Goal: Task Accomplishment & Management: Complete application form

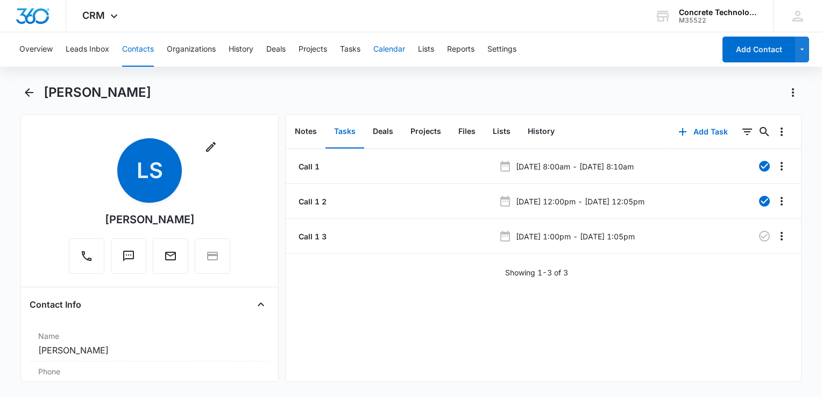
click at [389, 48] on button "Calendar" at bounding box center [389, 49] width 32 height 34
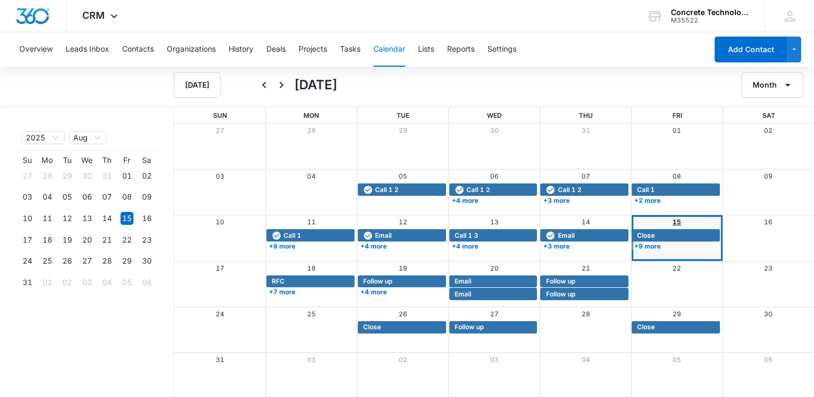
click at [672, 220] on link "15" at bounding box center [676, 222] width 9 height 8
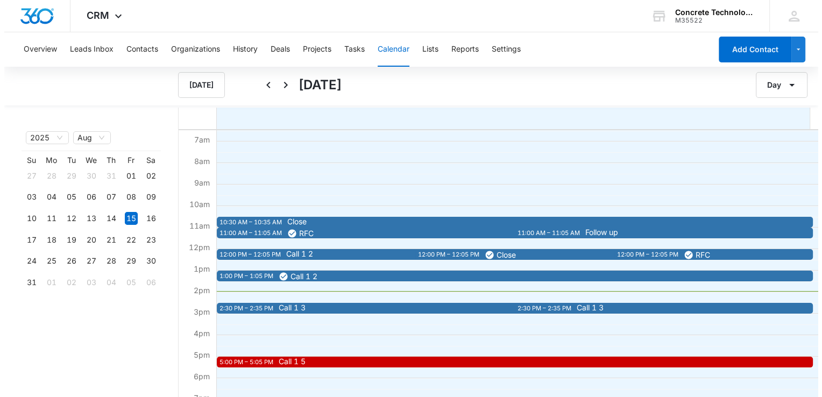
scroll to position [161, 0]
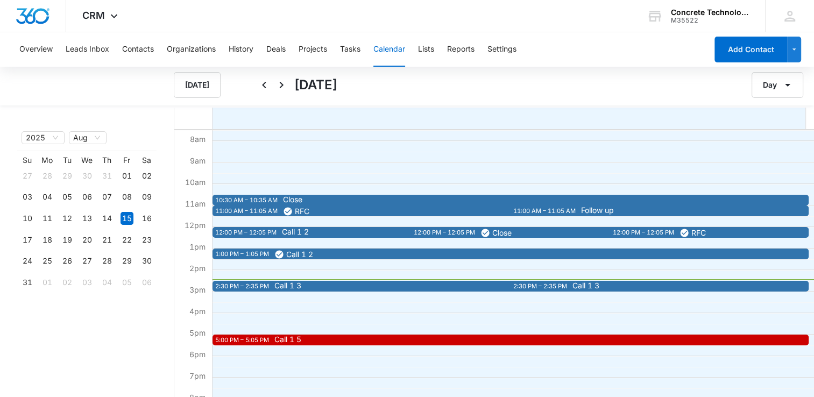
click at [252, 286] on div "2:30 PM – 2:35 PM" at bounding box center [243, 286] width 56 height 9
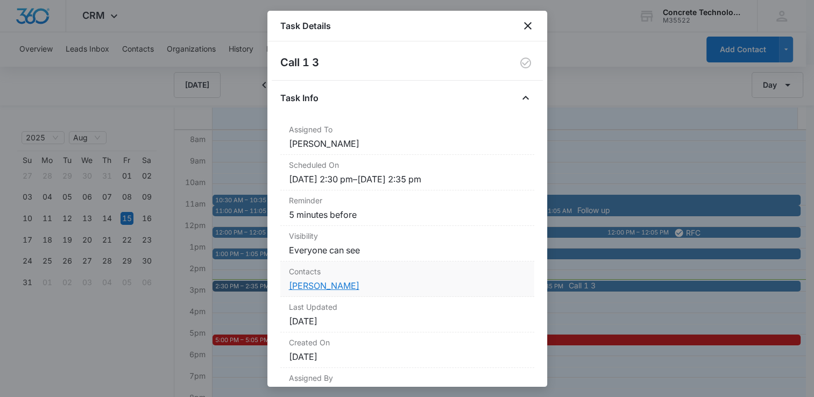
click at [340, 284] on link "[PERSON_NAME]" at bounding box center [324, 285] width 70 height 11
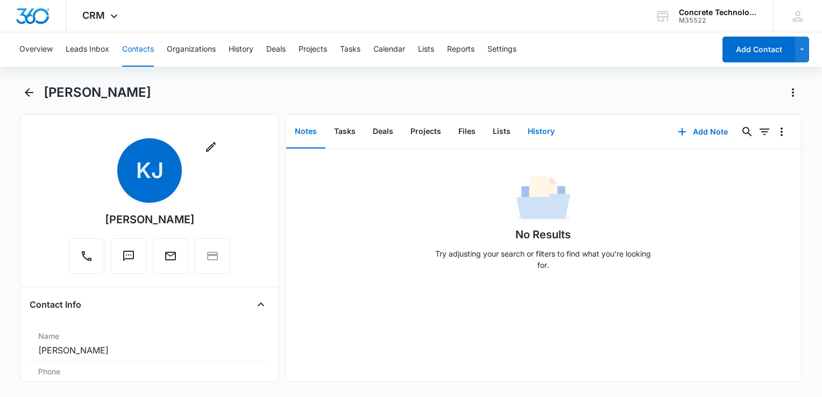
click at [540, 132] on button "History" at bounding box center [541, 131] width 44 height 33
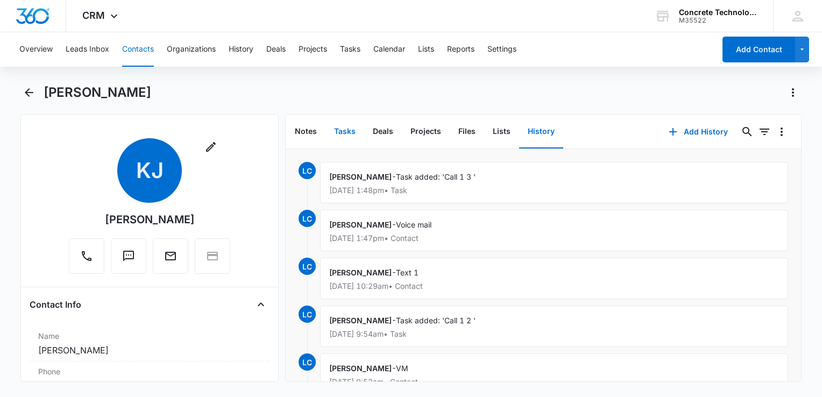
click at [335, 130] on button "Tasks" at bounding box center [344, 131] width 39 height 33
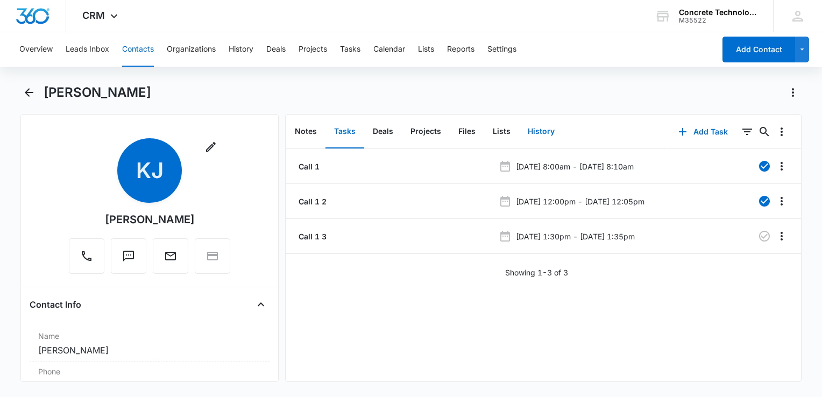
click at [532, 125] on button "History" at bounding box center [541, 131] width 44 height 33
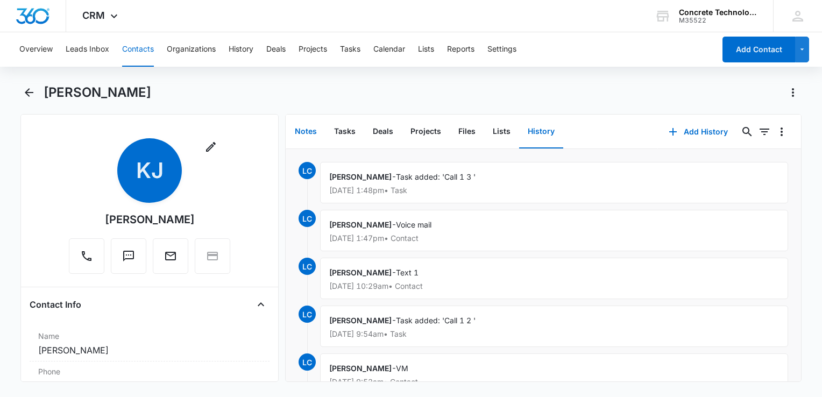
click at [304, 136] on button "Notes" at bounding box center [305, 131] width 39 height 33
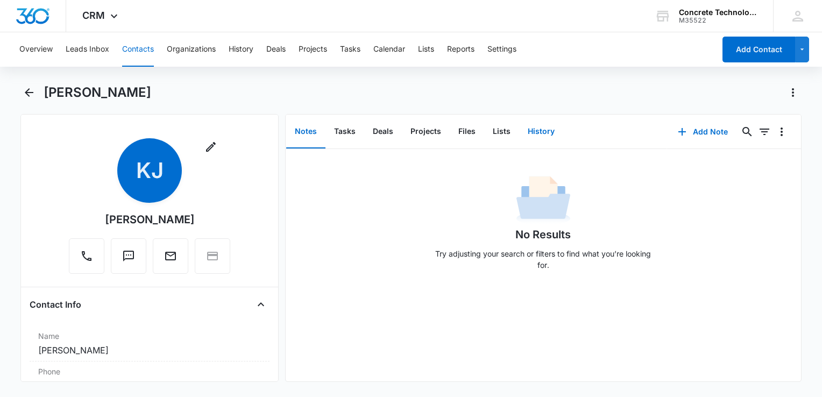
click at [528, 128] on button "History" at bounding box center [541, 131] width 44 height 33
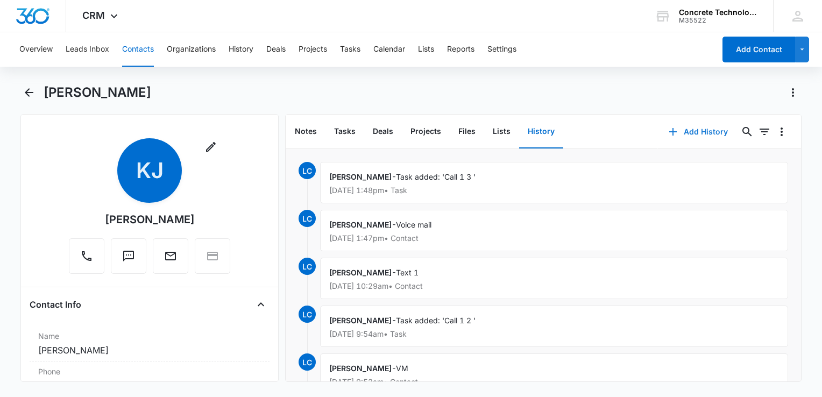
click at [670, 127] on icon "button" at bounding box center [673, 131] width 13 height 13
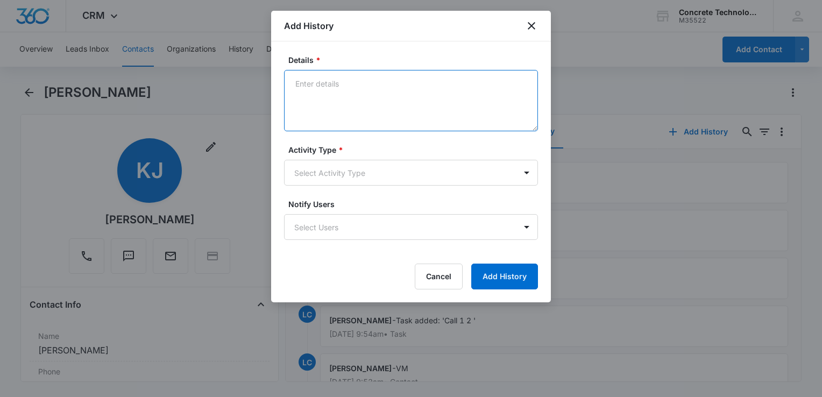
click at [395, 107] on textarea "Details *" at bounding box center [411, 100] width 254 height 61
type textarea "Voice mail"
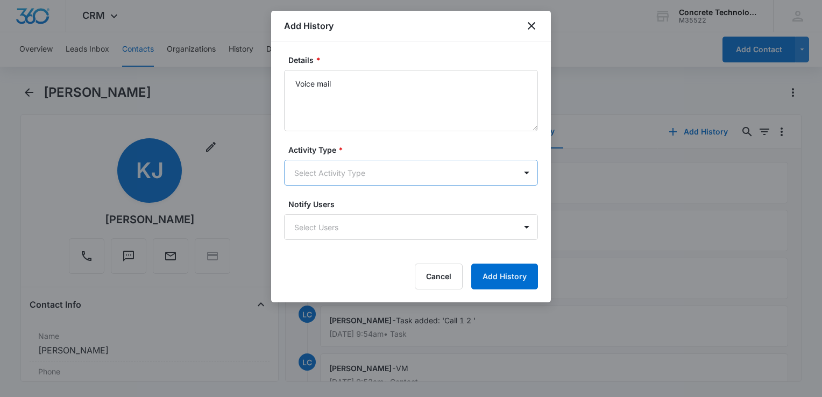
click at [346, 172] on body "CRM Apps Reputation Websites Forms CRM Email Social Content Ads Intelligence Fi…" at bounding box center [411, 198] width 822 height 397
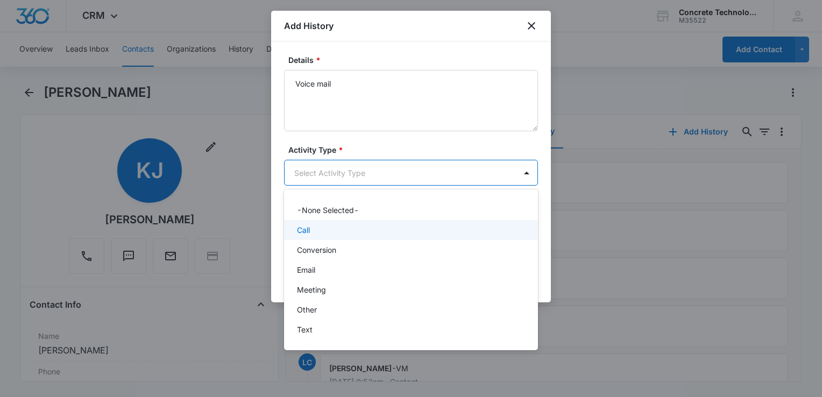
click at [308, 232] on p "Call" at bounding box center [303, 229] width 13 height 11
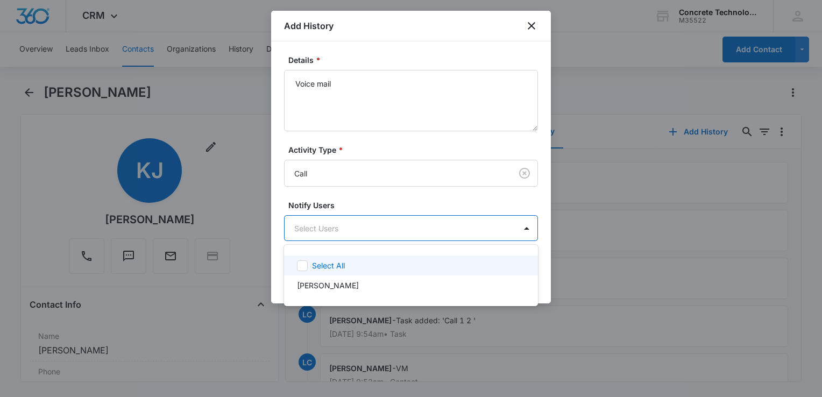
click at [310, 229] on body "CRM Apps Reputation Websites Forms CRM Email Social Content Ads Intelligence Fi…" at bounding box center [411, 198] width 822 height 397
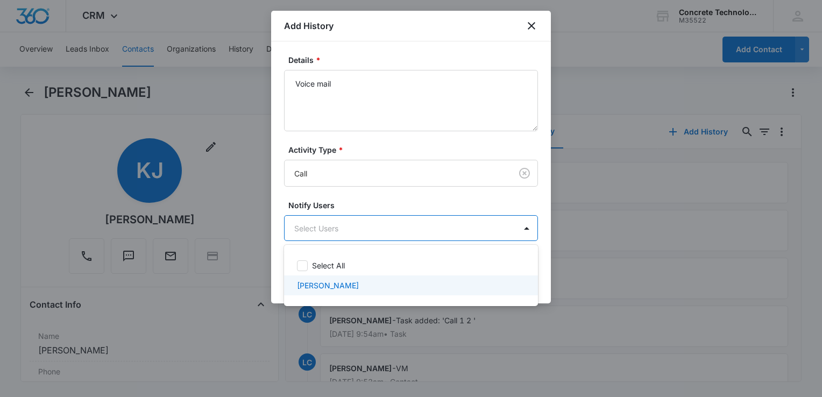
click at [315, 285] on p "[PERSON_NAME]" at bounding box center [328, 285] width 62 height 11
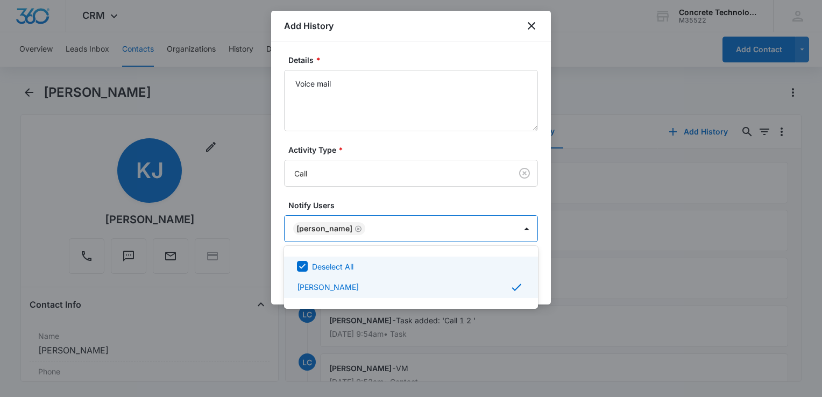
click at [433, 178] on div at bounding box center [411, 198] width 822 height 397
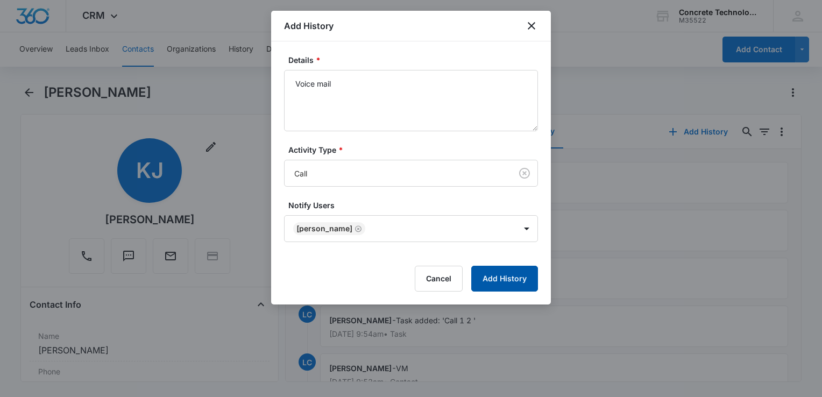
click at [494, 274] on button "Add History" at bounding box center [504, 279] width 67 height 26
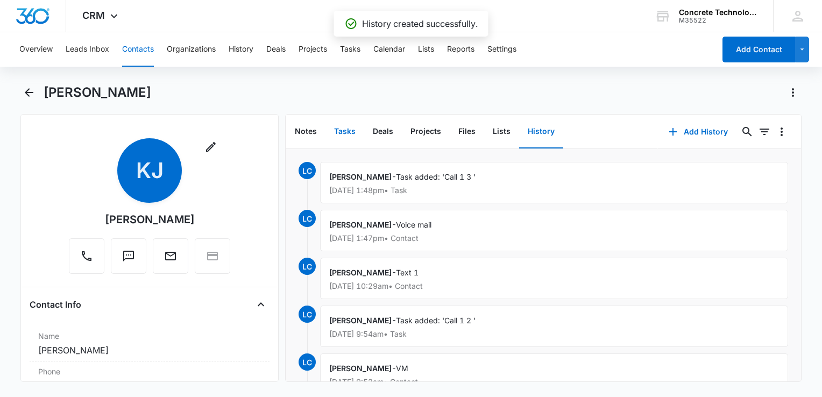
click at [348, 128] on button "Tasks" at bounding box center [344, 131] width 39 height 33
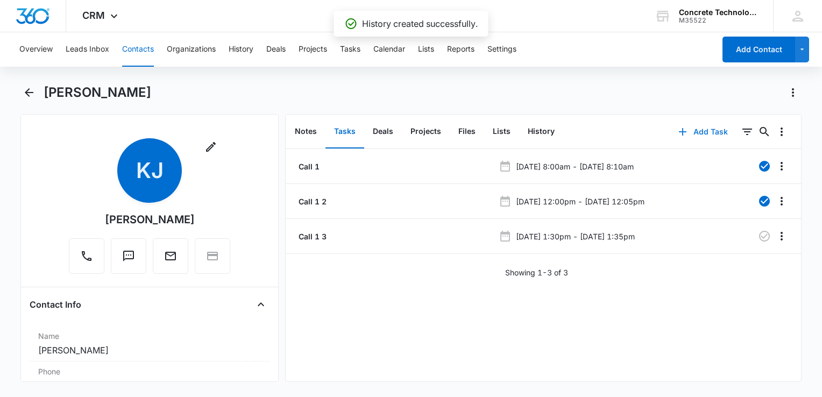
click at [679, 130] on icon "button" at bounding box center [682, 131] width 13 height 13
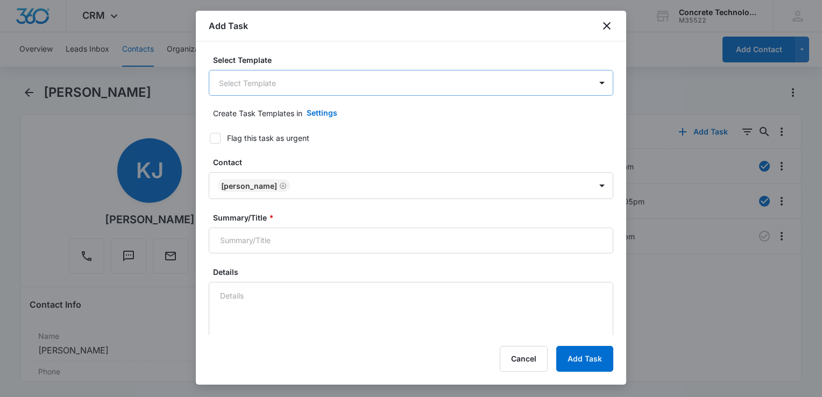
click at [335, 88] on body "CRM Apps Reputation Websites Forms CRM Email Social Content Ads Intelligence Fi…" at bounding box center [411, 198] width 822 height 397
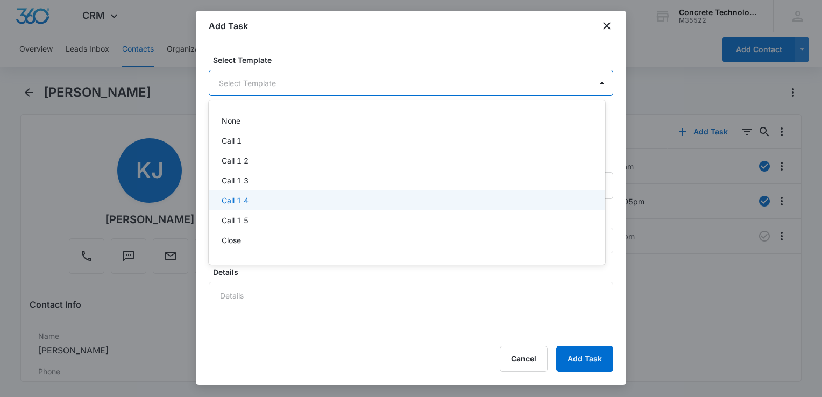
click at [264, 199] on div "Call 1 4" at bounding box center [406, 200] width 369 height 11
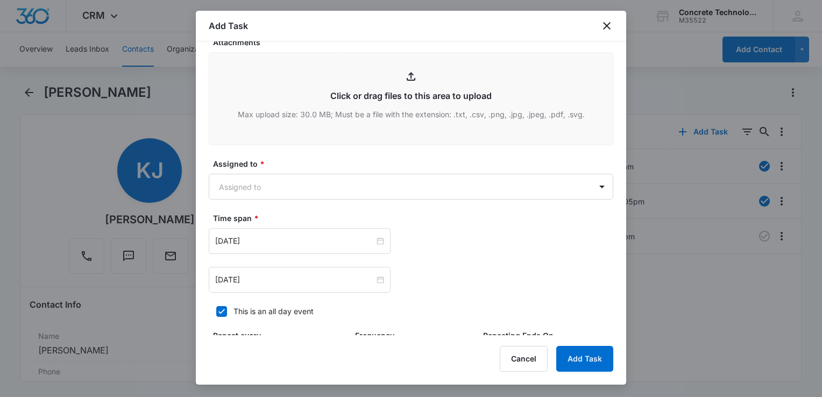
scroll to position [699, 0]
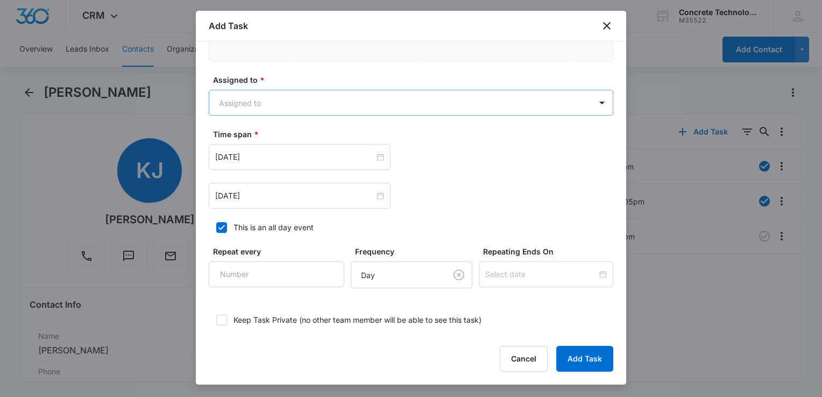
click at [308, 102] on body "CRM Apps Reputation Websites Forms CRM Email Social Content Ads Intelligence Fi…" at bounding box center [411, 198] width 822 height 397
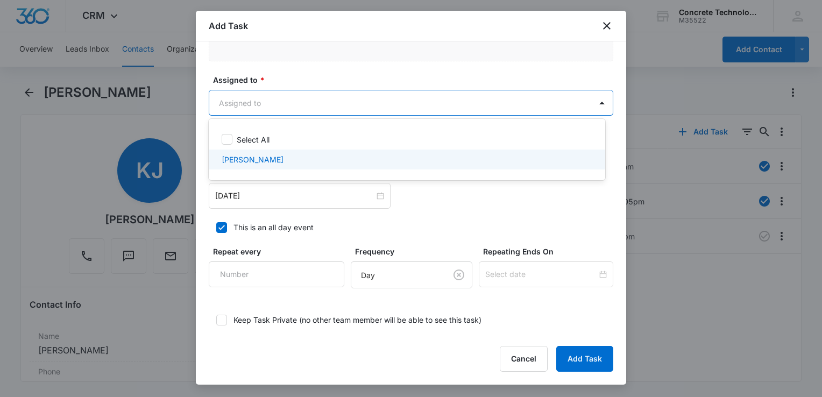
click at [293, 154] on div "[PERSON_NAME]" at bounding box center [406, 159] width 369 height 11
click at [292, 158] on div "[PERSON_NAME]" at bounding box center [406, 160] width 369 height 13
checkbox input "false"
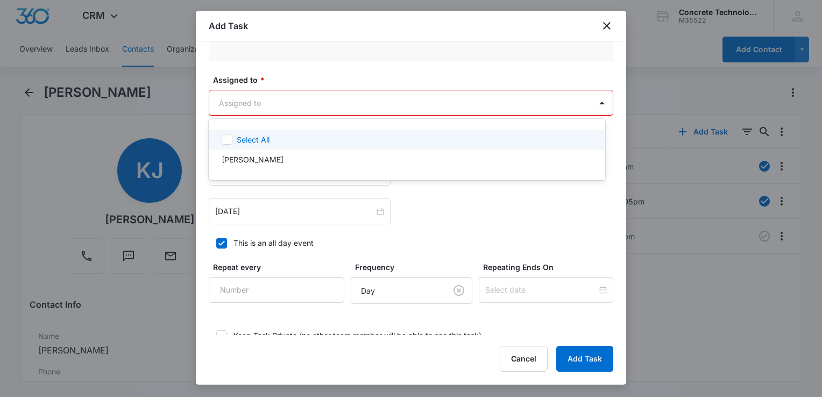
click at [308, 98] on div at bounding box center [411, 198] width 822 height 397
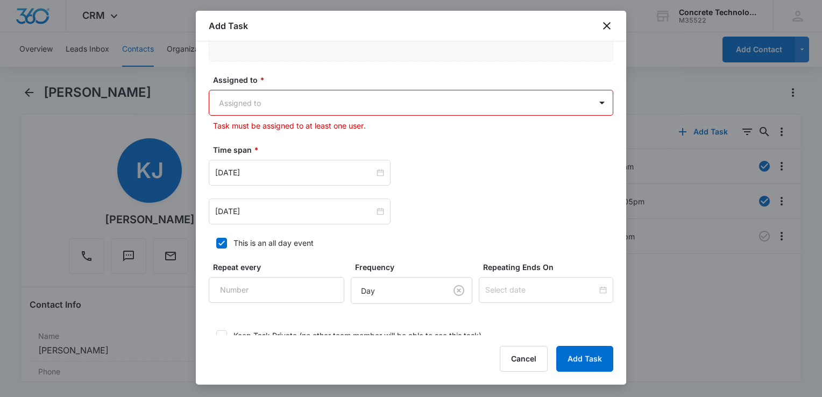
click at [301, 116] on div "Assigned to * Assigned to Task must be assigned to at least one user." at bounding box center [411, 102] width 405 height 57
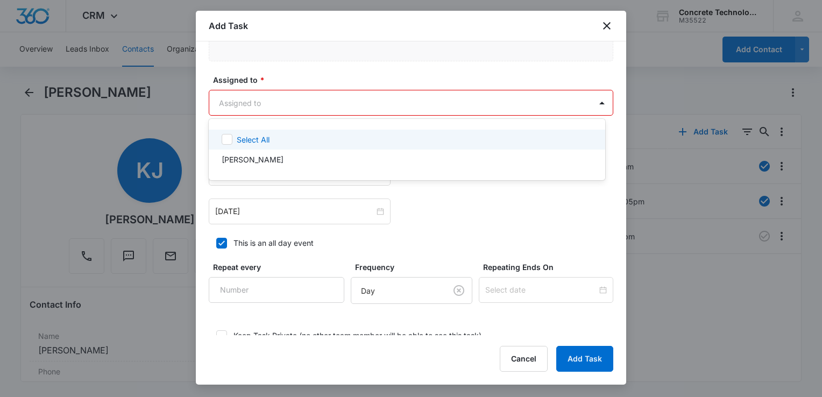
click at [301, 109] on body "CRM Apps Reputation Websites Forms CRM Email Social Content Ads Intelligence Fi…" at bounding box center [411, 198] width 822 height 397
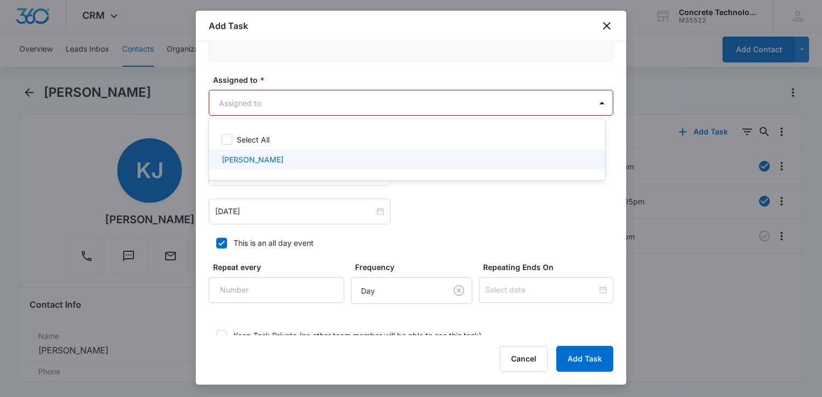
click at [275, 161] on p "[PERSON_NAME]" at bounding box center [253, 159] width 62 height 11
checkbox input "true"
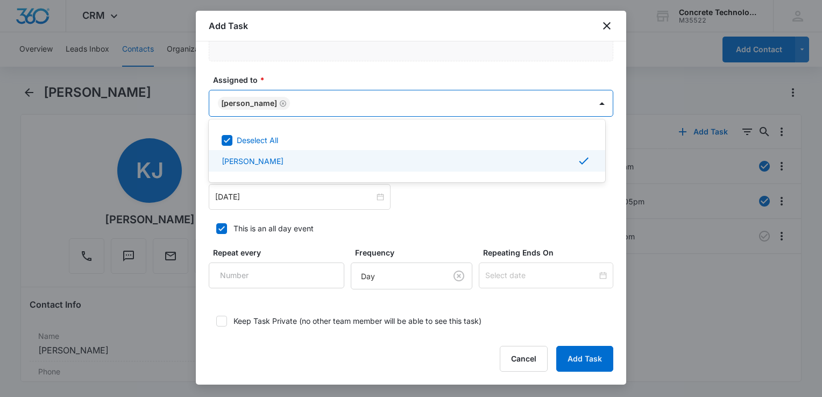
click at [274, 186] on div at bounding box center [411, 198] width 822 height 397
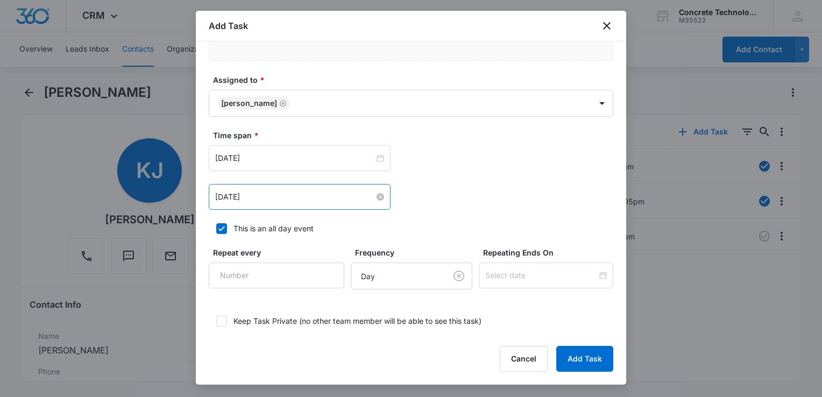
click at [274, 193] on input "[DATE]" at bounding box center [294, 197] width 159 height 12
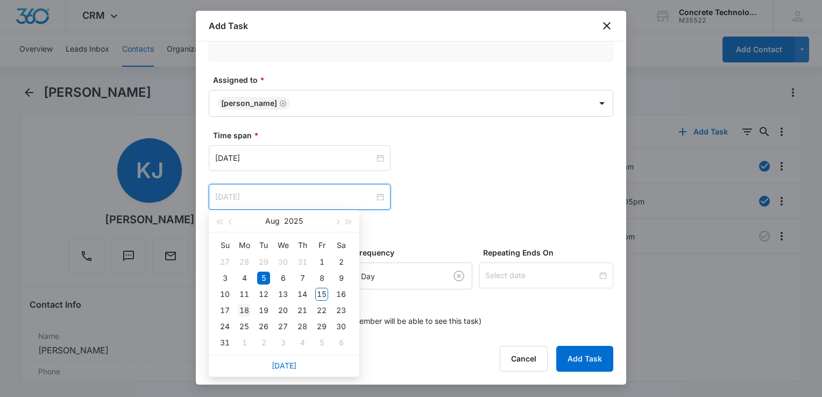
type input "[DATE]"
click at [242, 310] on div "18" at bounding box center [244, 310] width 13 height 13
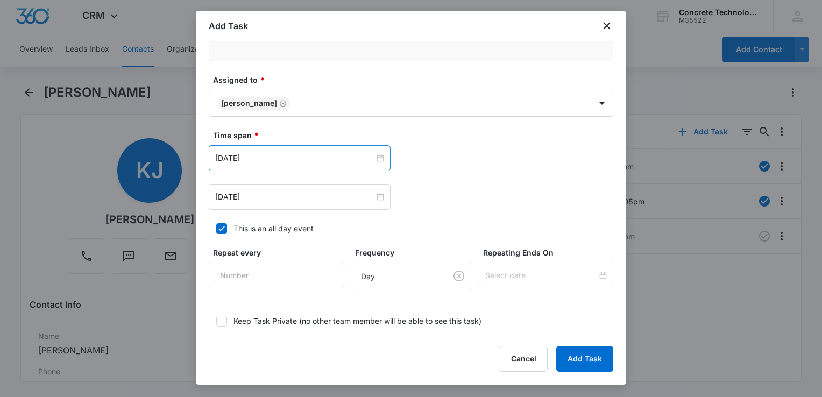
click at [376, 164] on div "[DATE]" at bounding box center [300, 158] width 182 height 26
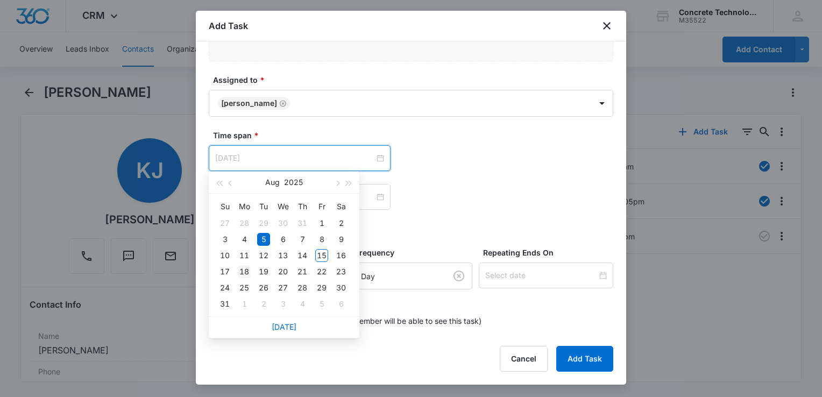
type input "[DATE]"
click at [246, 273] on div "18" at bounding box center [244, 271] width 13 height 13
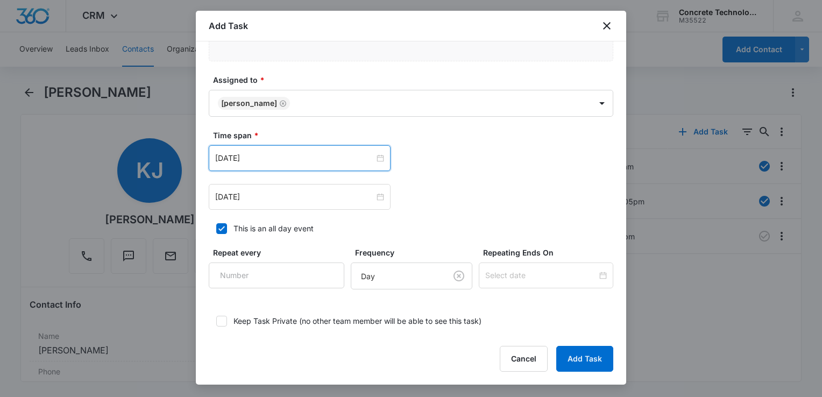
click at [230, 223] on label "This is an all day event" at bounding box center [411, 228] width 405 height 11
click at [216, 225] on input "This is an all day event" at bounding box center [213, 229] width 8 height 8
checkbox input "false"
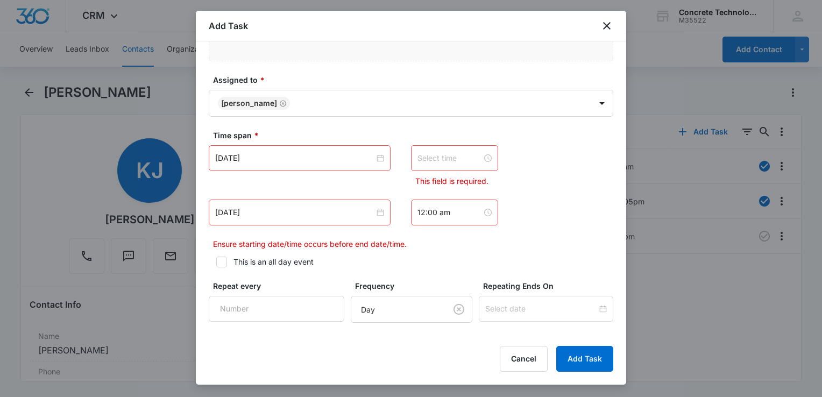
click at [462, 156] on input at bounding box center [449, 158] width 65 height 12
click at [422, 183] on div "11" at bounding box center [422, 181] width 30 height 15
type input "11:00 am"
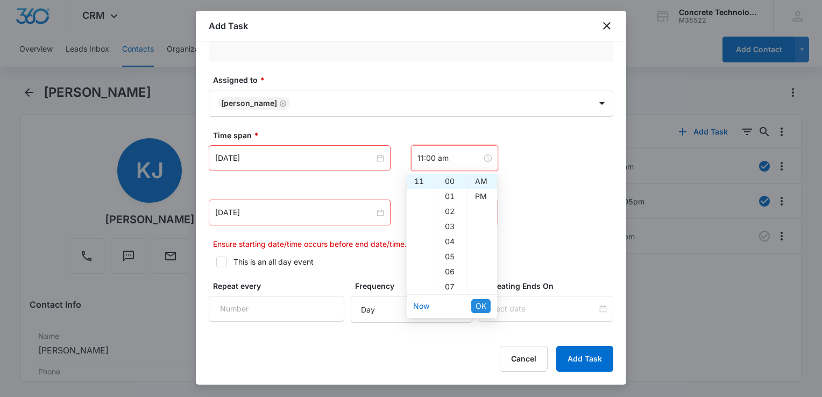
click at [482, 307] on span "OK" at bounding box center [481, 306] width 11 height 12
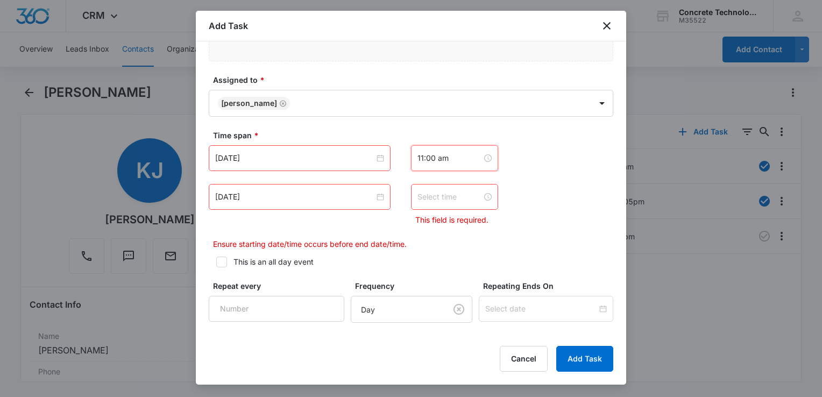
click at [462, 197] on input at bounding box center [449, 197] width 65 height 12
click at [422, 224] on div "11" at bounding box center [422, 220] width 30 height 15
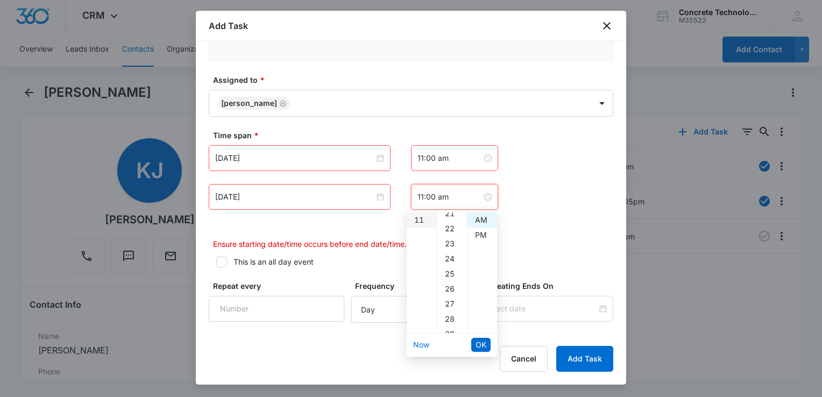
scroll to position [0, 0]
click at [450, 291] on div "05" at bounding box center [452, 295] width 30 height 15
type input "11:05 am"
click at [481, 342] on span "OK" at bounding box center [481, 345] width 11 height 12
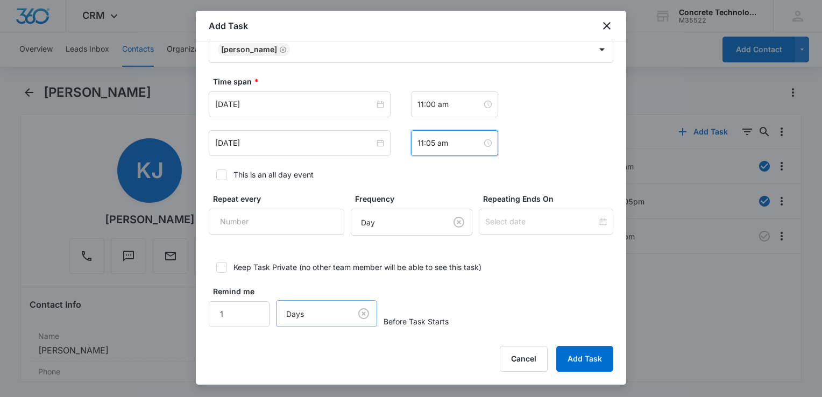
scroll to position [756, 0]
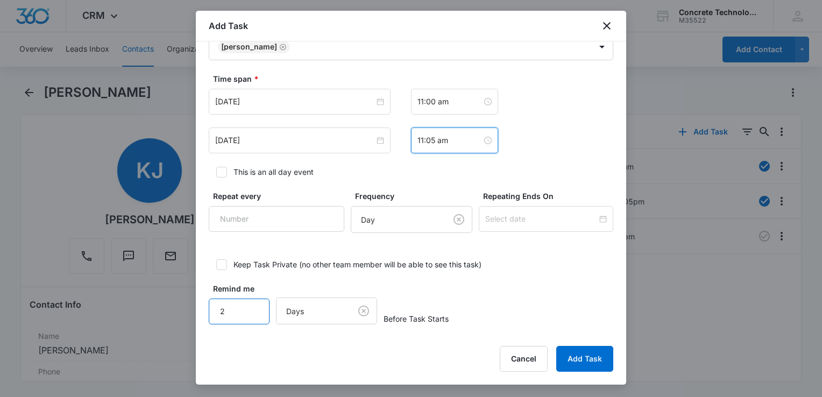
click at [253, 304] on input "2" at bounding box center [239, 312] width 61 height 26
click at [253, 304] on input "3" at bounding box center [239, 312] width 61 height 26
click at [253, 304] on input "4" at bounding box center [239, 312] width 61 height 26
type input "5"
click at [253, 304] on input "5" at bounding box center [239, 312] width 61 height 26
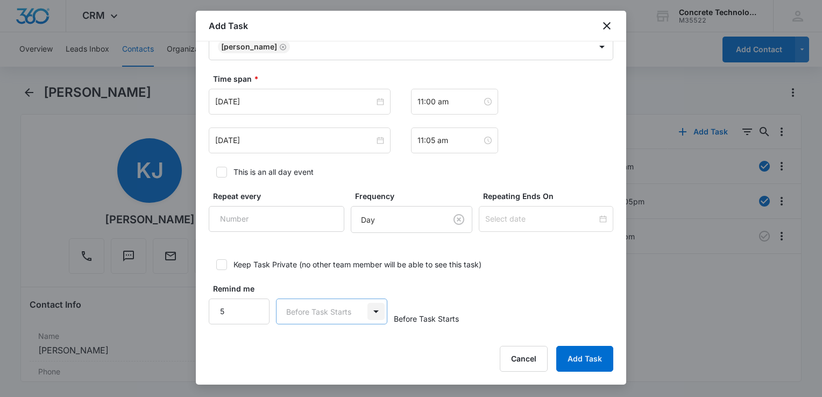
click at [369, 311] on body "CRM Apps Reputation Websites Forms CRM Email Social Content Ads Intelligence Fi…" at bounding box center [411, 198] width 822 height 397
click at [325, 231] on div "Minutes" at bounding box center [329, 231] width 83 height 11
click at [579, 362] on button "Add Task" at bounding box center [584, 359] width 57 height 26
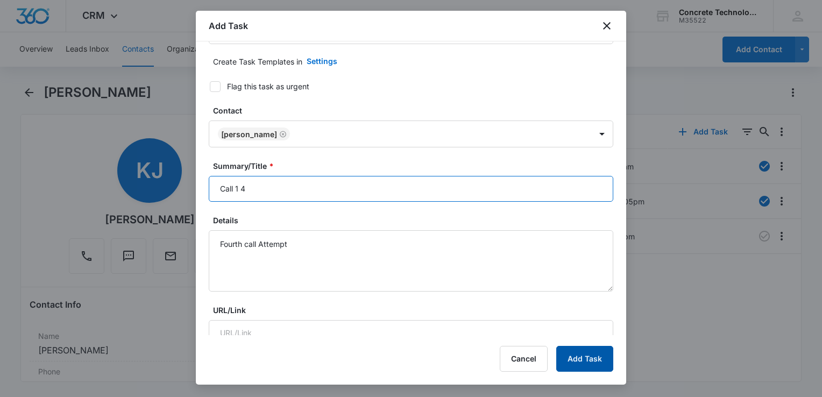
type input "Call 1 4"
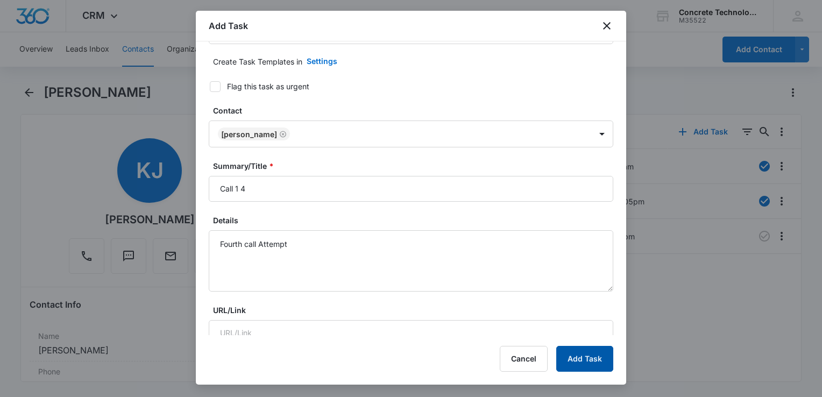
drag, startPoint x: 585, startPoint y: 355, endPoint x: 585, endPoint y: 346, distance: 8.6
click at [585, 346] on button "Add Task" at bounding box center [584, 359] width 57 height 26
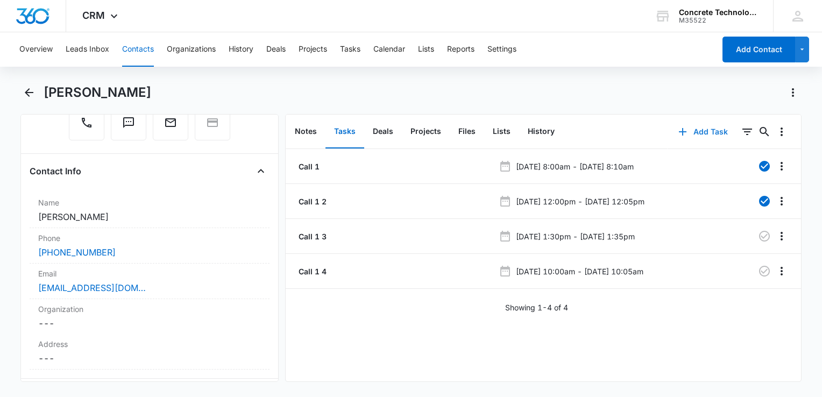
scroll to position [269, 0]
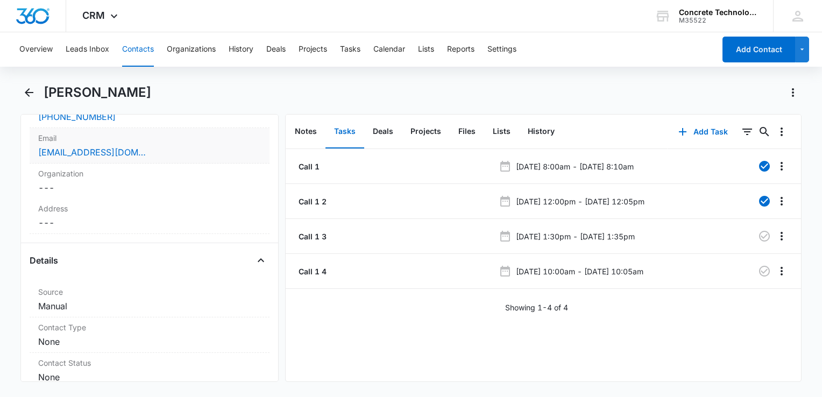
click at [155, 153] on div "[EMAIL_ADDRESS][DOMAIN_NAME]" at bounding box center [149, 152] width 223 height 13
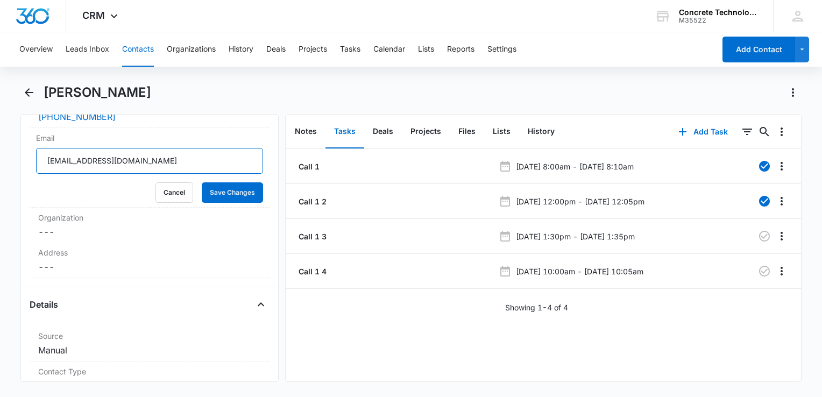
drag, startPoint x: 148, startPoint y: 159, endPoint x: 17, endPoint y: 153, distance: 130.9
click at [17, 153] on main "[PERSON_NAME] Remove KJ [PERSON_NAME] Contact Info Name Cancel Save Changes [PE…" at bounding box center [411, 239] width 822 height 311
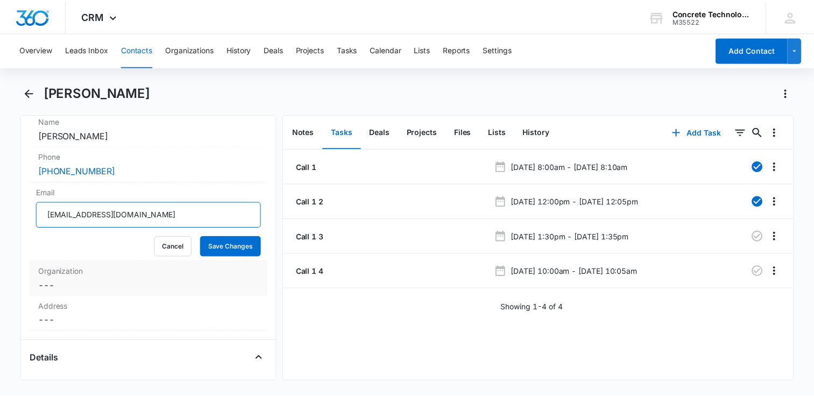
scroll to position [161, 0]
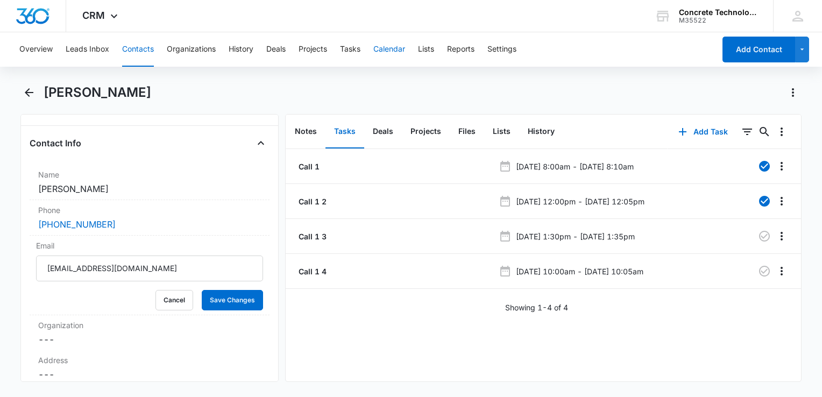
click at [391, 51] on button "Calendar" at bounding box center [389, 49] width 32 height 34
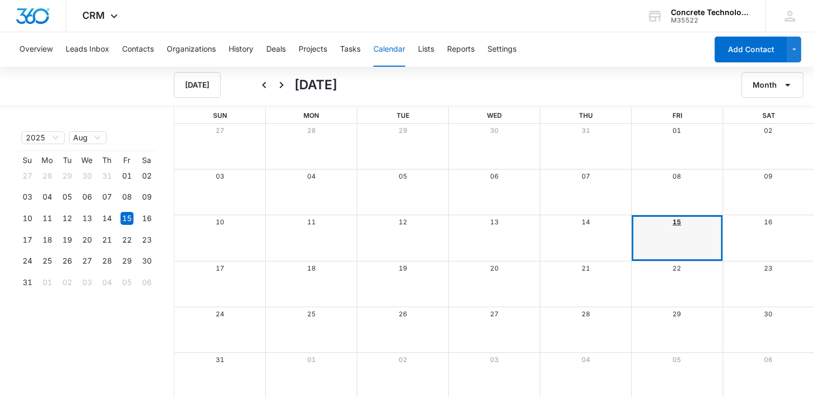
click at [674, 220] on link "15" at bounding box center [676, 222] width 9 height 8
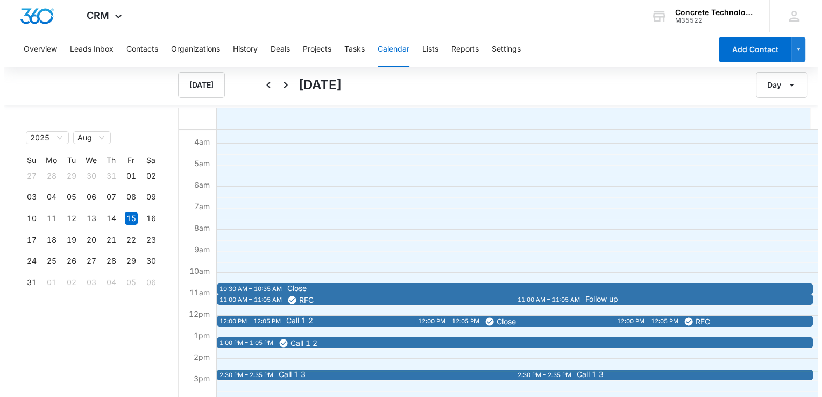
scroll to position [161, 0]
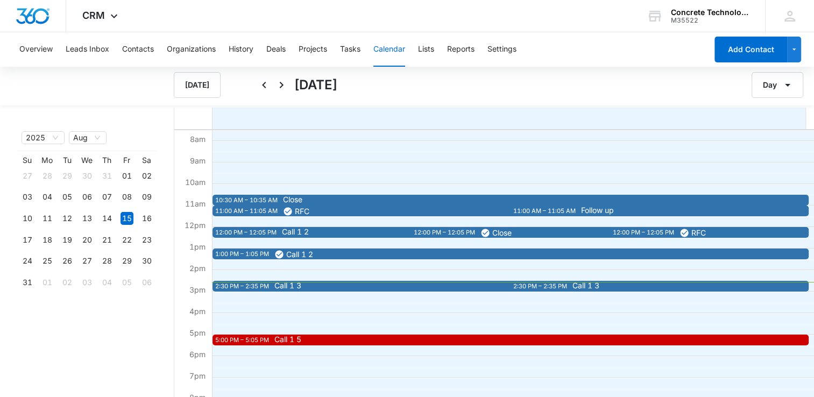
click at [542, 289] on div "2:30 PM – 2:35 PM" at bounding box center [541, 286] width 56 height 9
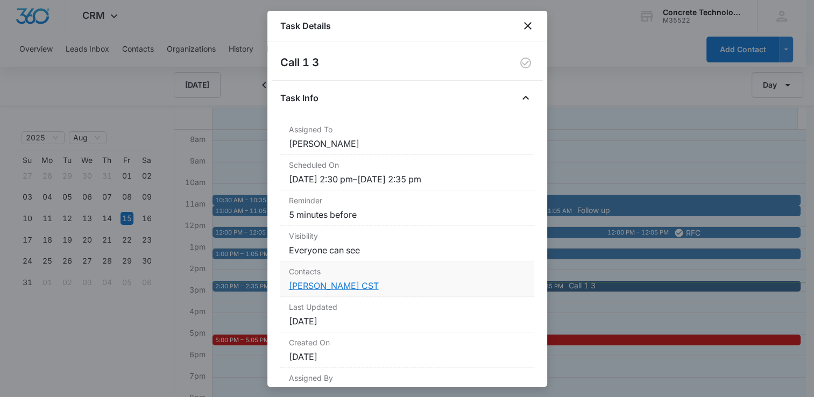
click at [331, 286] on link "[PERSON_NAME] CST" at bounding box center [334, 285] width 90 height 11
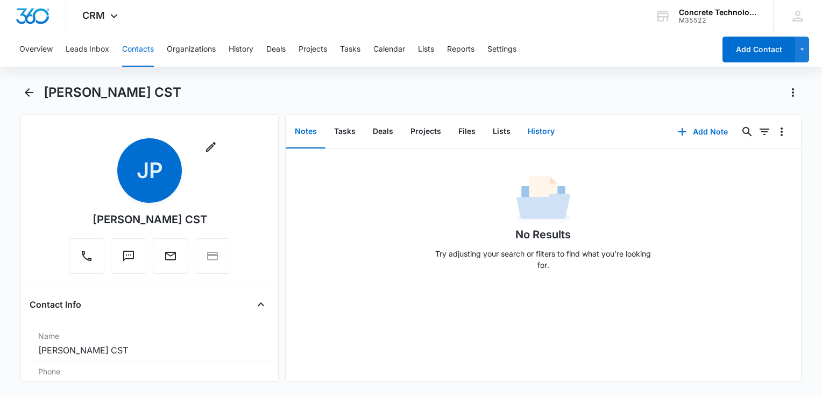
click at [537, 134] on button "History" at bounding box center [541, 131] width 44 height 33
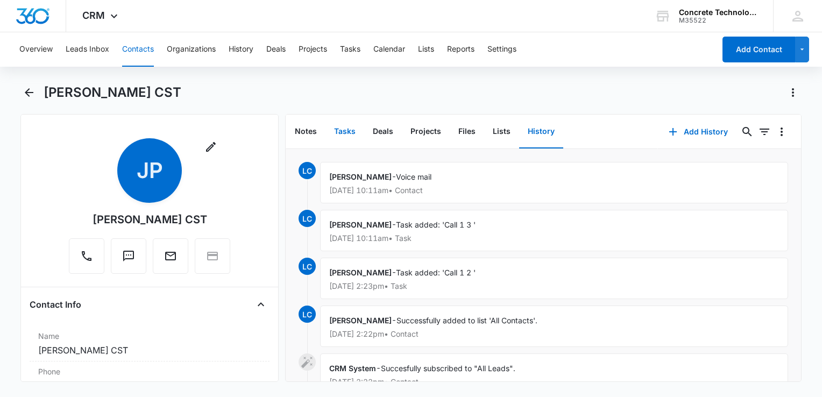
click at [348, 129] on button "Tasks" at bounding box center [344, 131] width 39 height 33
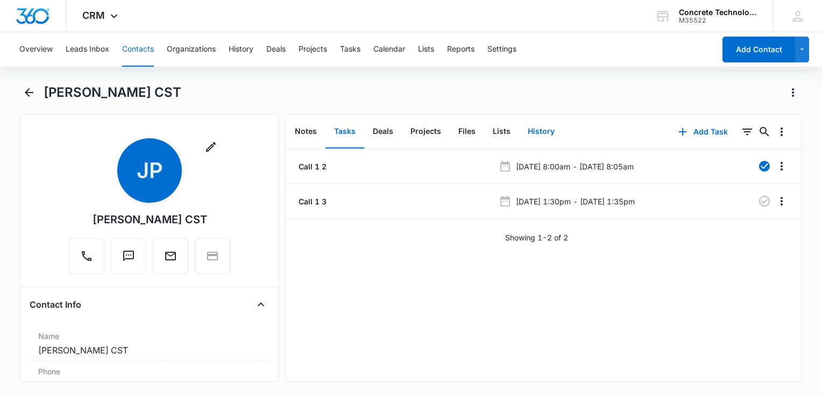
click at [546, 134] on button "History" at bounding box center [541, 131] width 44 height 33
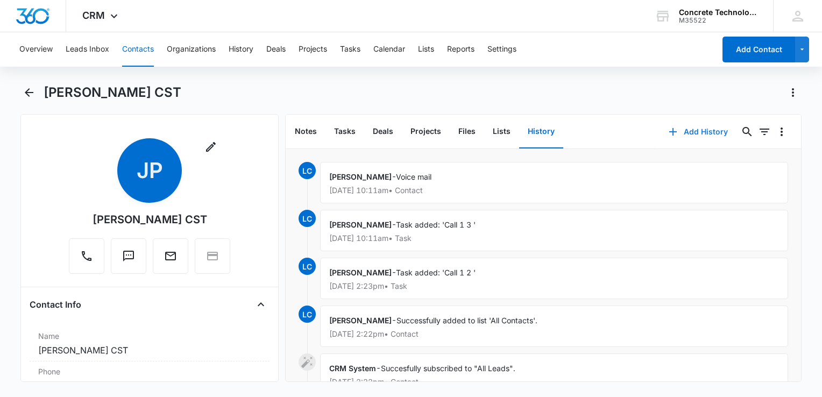
click at [680, 131] on button "Add History" at bounding box center [698, 132] width 81 height 26
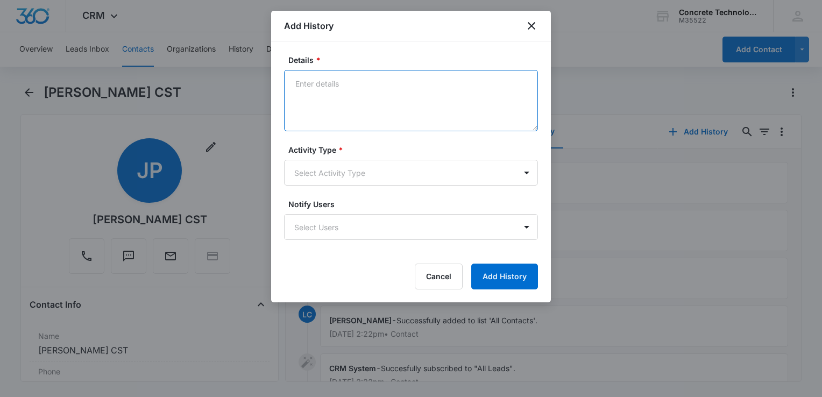
click at [383, 94] on textarea "Details *" at bounding box center [411, 100] width 254 height 61
type textarea "Voice mail"
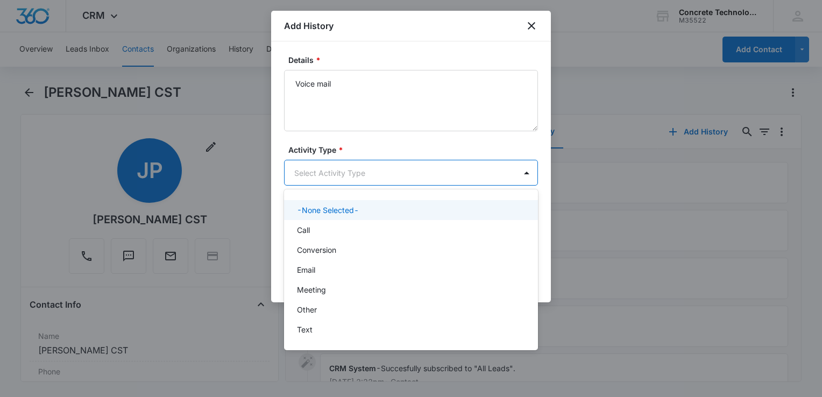
click at [321, 166] on body "CRM Apps Reputation Websites Forms CRM Email Social Content Ads Intelligence Fi…" at bounding box center [411, 198] width 822 height 397
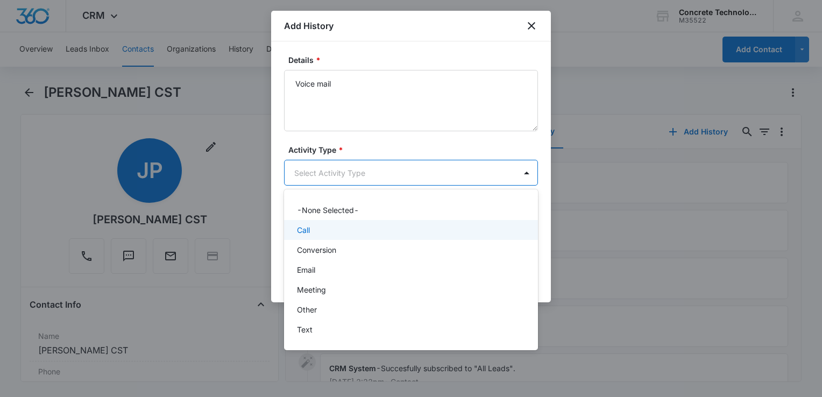
click at [308, 223] on div "Call" at bounding box center [411, 230] width 254 height 20
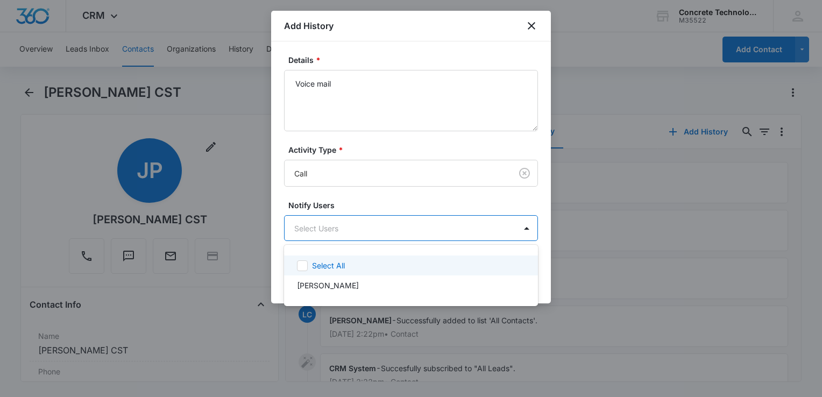
click at [408, 232] on body "CRM Apps Reputation Websites Forms CRM Email Social Content Ads Intelligence Fi…" at bounding box center [411, 198] width 822 height 397
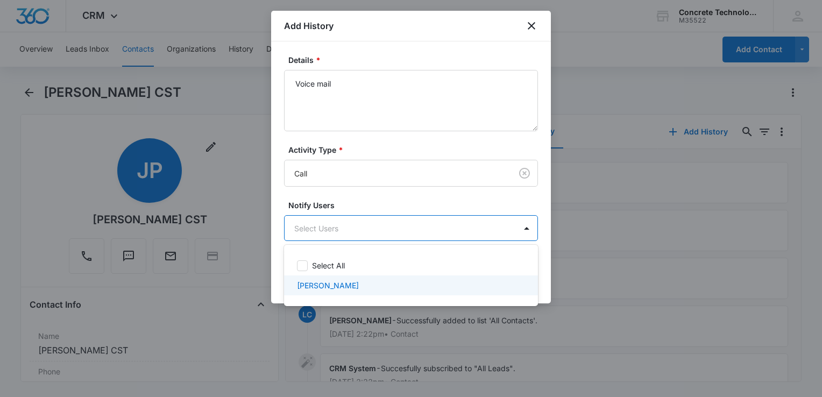
click at [359, 284] on div "[PERSON_NAME]" at bounding box center [410, 285] width 226 height 11
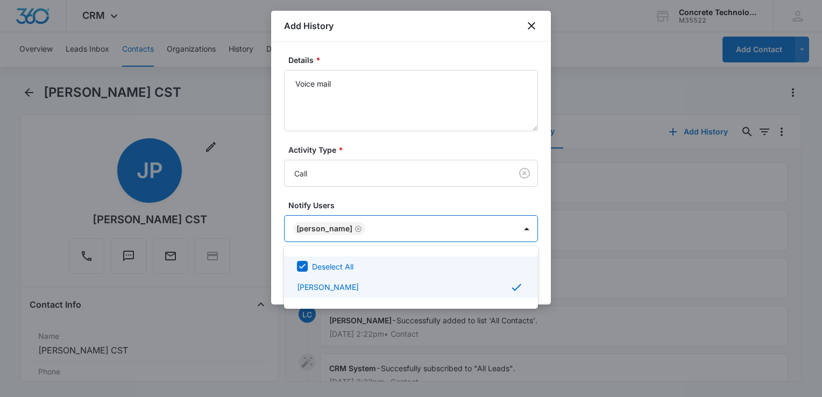
click at [458, 175] on div at bounding box center [411, 198] width 822 height 397
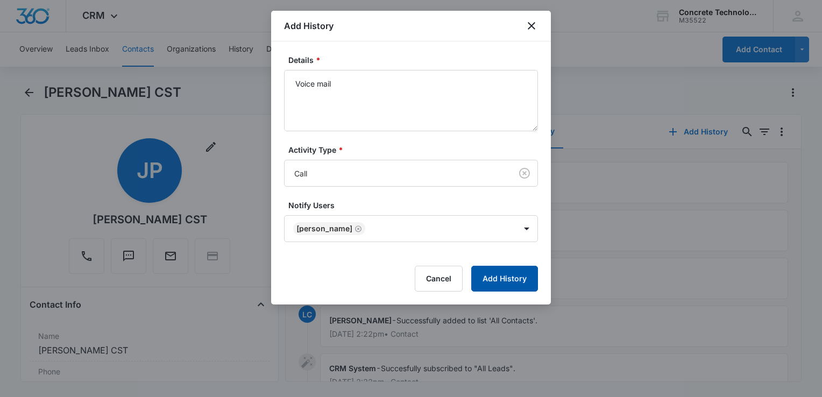
click at [514, 281] on button "Add History" at bounding box center [504, 279] width 67 height 26
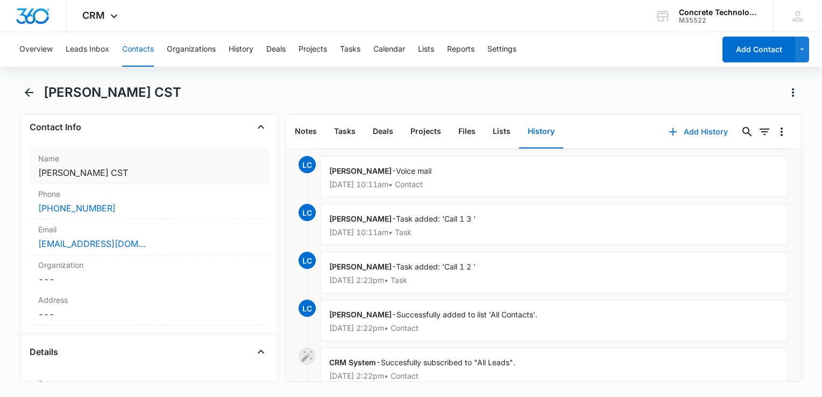
scroll to position [161, 0]
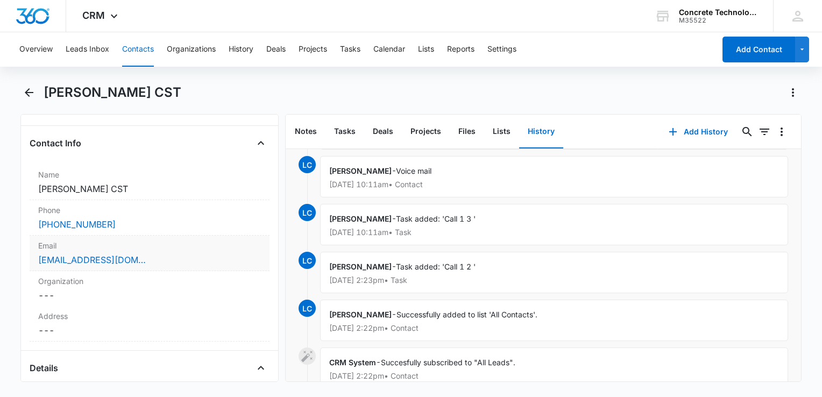
click at [185, 257] on div "[EMAIL_ADDRESS][DOMAIN_NAME]" at bounding box center [149, 259] width 223 height 13
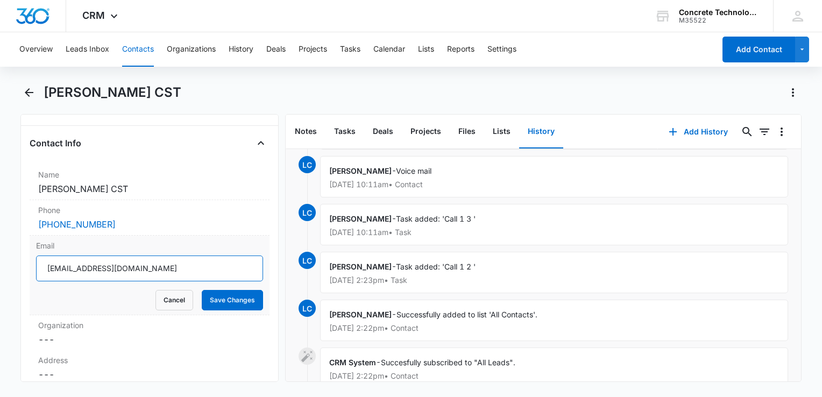
drag, startPoint x: 137, startPoint y: 270, endPoint x: 36, endPoint y: 268, distance: 101.2
click at [36, 268] on input "[EMAIL_ADDRESS][DOMAIN_NAME]" at bounding box center [149, 269] width 227 height 26
